Goal: Task Accomplishment & Management: Complete application form

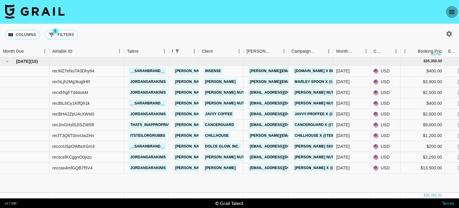
click at [450, 12] on icon "open drawer" at bounding box center [451, 12] width 5 height 4
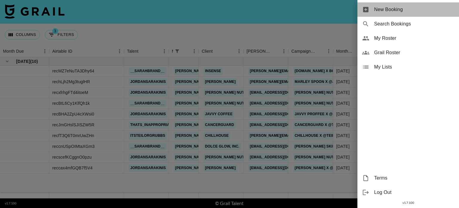
click at [390, 13] on span "New Booking" at bounding box center [414, 9] width 80 height 7
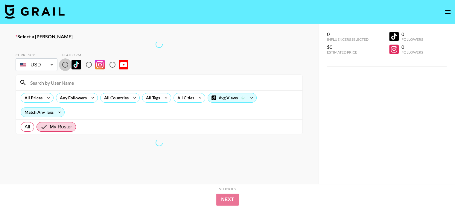
click at [67, 64] on input "radio" at bounding box center [65, 64] width 13 height 13
radio input "true"
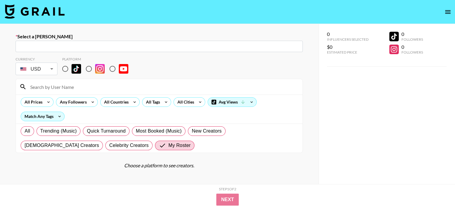
click at [47, 48] on input "text" at bounding box center [159, 46] width 280 height 7
paste input "info@houseofbalance.u"
type input "info@houseofbalance.u"
click at [33, 48] on input "text" at bounding box center [159, 46] width 280 height 7
paste input "[EMAIL_ADDRESS][DOMAIN_NAME]"
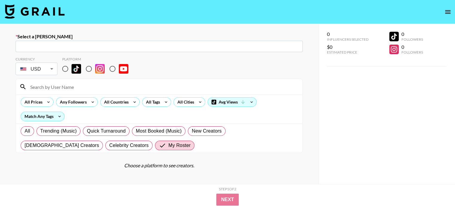
click at [33, 48] on input "[EMAIL_ADDRESS][DOMAIN_NAME]" at bounding box center [159, 46] width 280 height 7
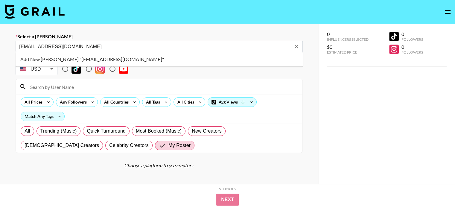
click at [57, 57] on li "Add New Booker "info@houseofbalance.us"" at bounding box center [159, 59] width 287 height 10
type input "Add New Booker "info@houseofbalance.us""
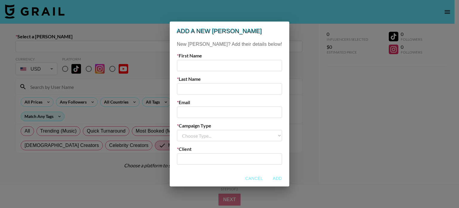
click at [201, 70] on input "text" at bounding box center [229, 65] width 105 height 11
click at [208, 66] on input "Young" at bounding box center [229, 65] width 105 height 11
type input "Youngwoo"
type input "Oh"
paste input "[EMAIL_ADDRESS][DOMAIN_NAME]"
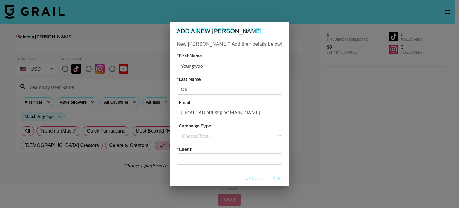
type input "[EMAIL_ADDRESS][DOMAIN_NAME]"
click at [207, 135] on select "Choose Type... Song Promos Brand Promos" at bounding box center [229, 135] width 105 height 11
select select "Brand"
click at [189, 130] on select "Choose Type... Song Promos Brand Promos" at bounding box center [229, 135] width 105 height 11
click at [224, 158] on input "text" at bounding box center [230, 159] width 98 height 7
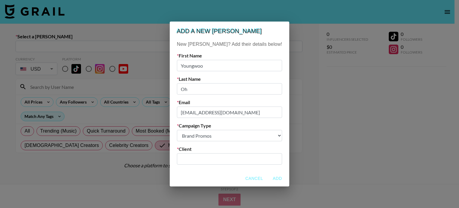
click at [211, 161] on input "text" at bounding box center [230, 159] width 98 height 7
click at [225, 174] on li "Add New Client: "House of Balance"" at bounding box center [229, 175] width 81 height 16
type input "House of Balance"
click at [268, 176] on button "Add" at bounding box center [277, 178] width 19 height 11
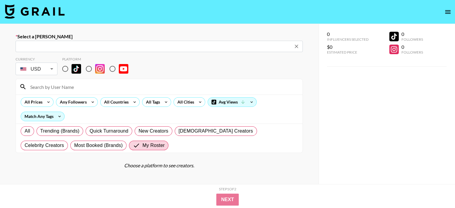
type input "info@houseofbalance.us: Youngwoo Oh -- House of Balance -- 4pEU3VZNKpaYrwLOAUHV…"
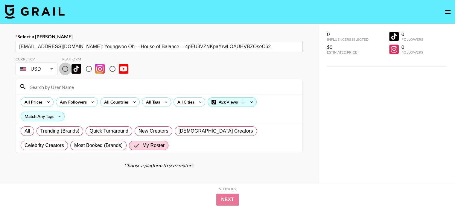
click at [65, 69] on input "radio" at bounding box center [65, 69] width 13 height 13
radio input "true"
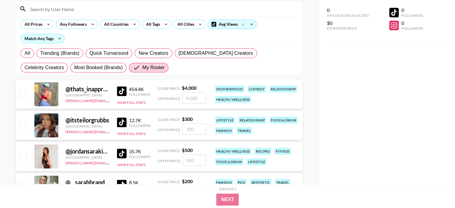
scroll to position [112, 0]
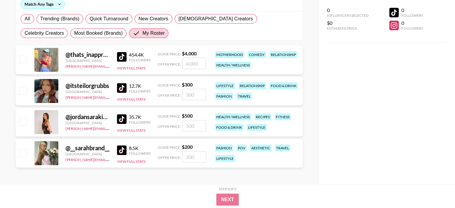
click at [23, 153] on input "checkbox" at bounding box center [22, 152] width 7 height 7
checkbox input "true"
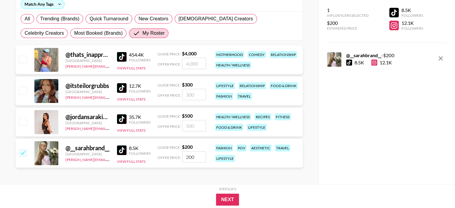
click at [193, 158] on input "200" at bounding box center [194, 156] width 24 height 11
type input "250"
click at [234, 199] on button "Next" at bounding box center [227, 199] width 23 height 12
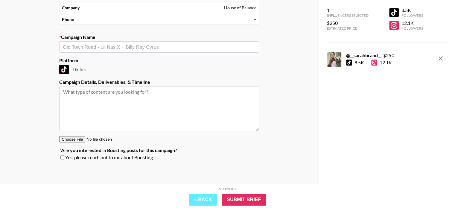
click at [150, 50] on div "​" at bounding box center [159, 46] width 200 height 11
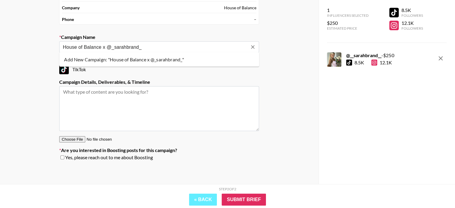
click at [152, 57] on li "Add New Campaign: "House of Balance x @_sarahbrand_"" at bounding box center [159, 60] width 200 height 10
type input "House of Balance x @_sarahbrand_"
click at [86, 98] on textarea at bounding box center [159, 108] width 200 height 45
paste textarea "- **Creator:** Publish on TikTok, then immediately submit: - Post link - **Spar…"
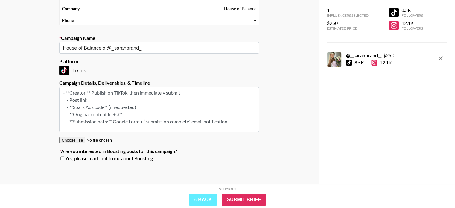
scroll to position [62, 0]
type textarea "- **Creator:** Publish on TikTok, then immediately submit: - Post link - **Spar…"
click at [250, 200] on input "Submit Brief" at bounding box center [244, 199] width 44 height 12
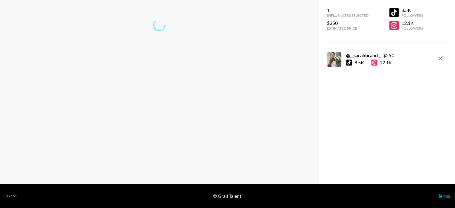
scroll to position [24, 0]
click at [177, 44] on link "Return to dashboard..." at bounding box center [158, 45] width 45 height 6
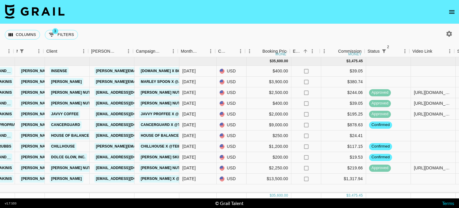
scroll to position [0, 156]
